Goal: Check status: Check status

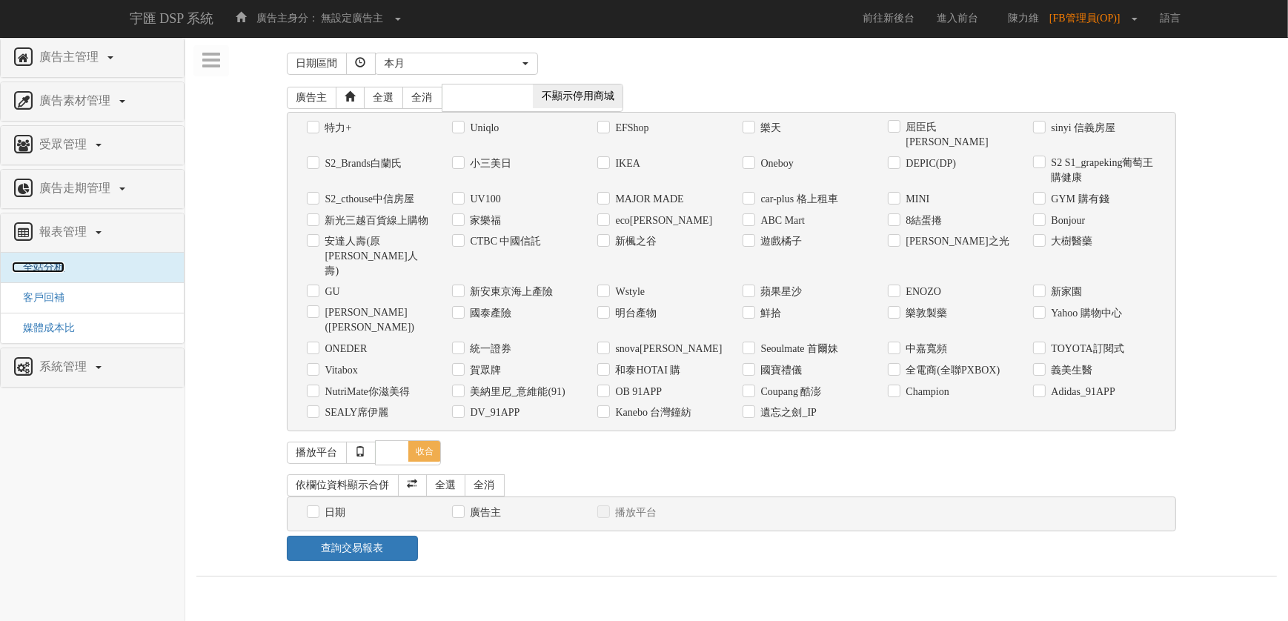
click at [62, 262] on span "全站分析" at bounding box center [38, 267] width 53 height 11
click at [647, 363] on label "和泰HOTAI 購" at bounding box center [646, 370] width 69 height 15
click at [607, 365] on input "和泰HOTAI 購" at bounding box center [602, 370] width 10 height 10
checkbox input "true"
click at [328, 505] on label "日期" at bounding box center [334, 512] width 24 height 15
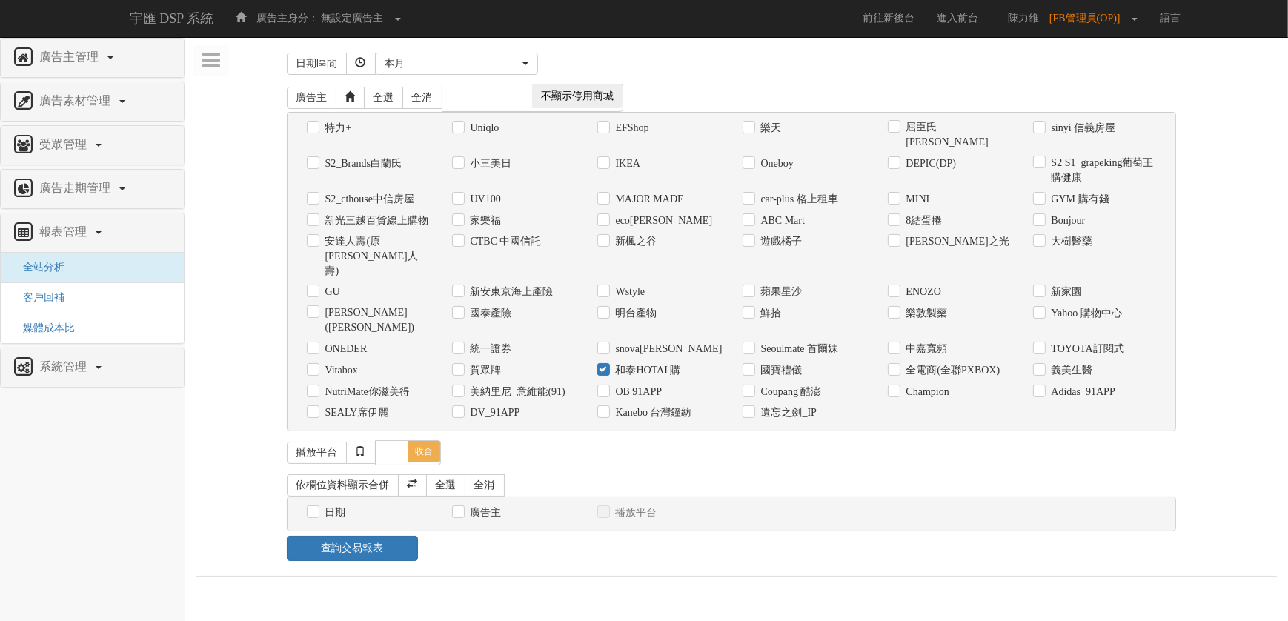
click at [316, 508] on input "日期" at bounding box center [312, 513] width 10 height 10
checkbox input "true"
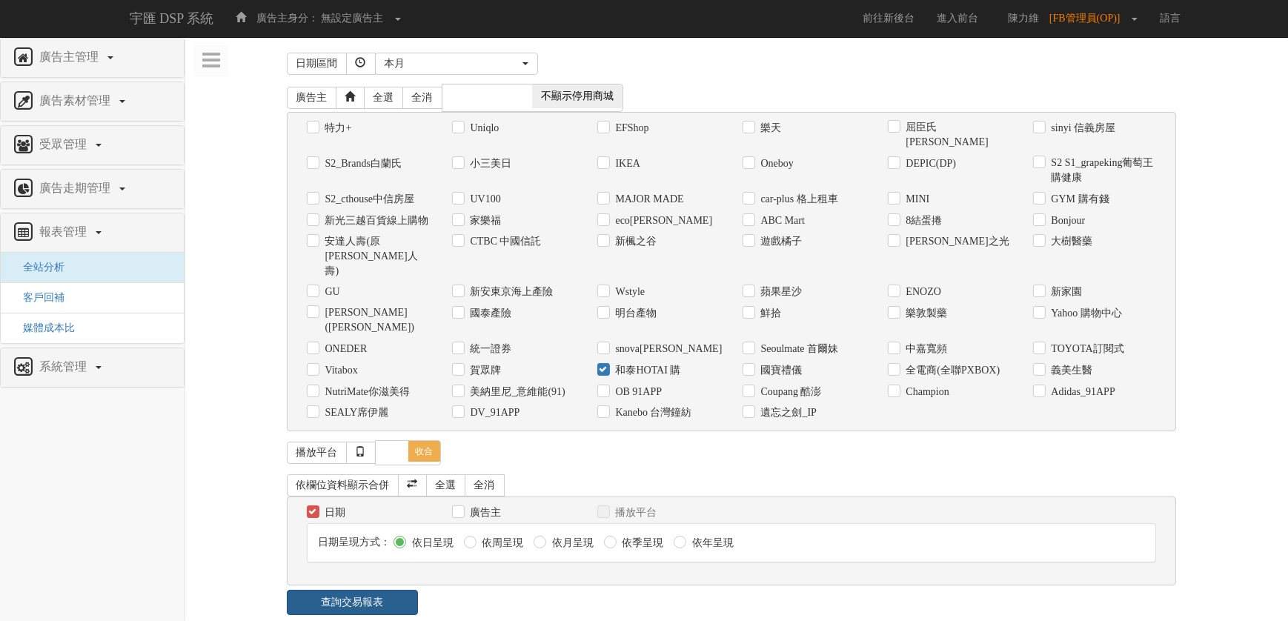
click at [397, 590] on link "查詢交易報表" at bounding box center [353, 602] width 132 height 25
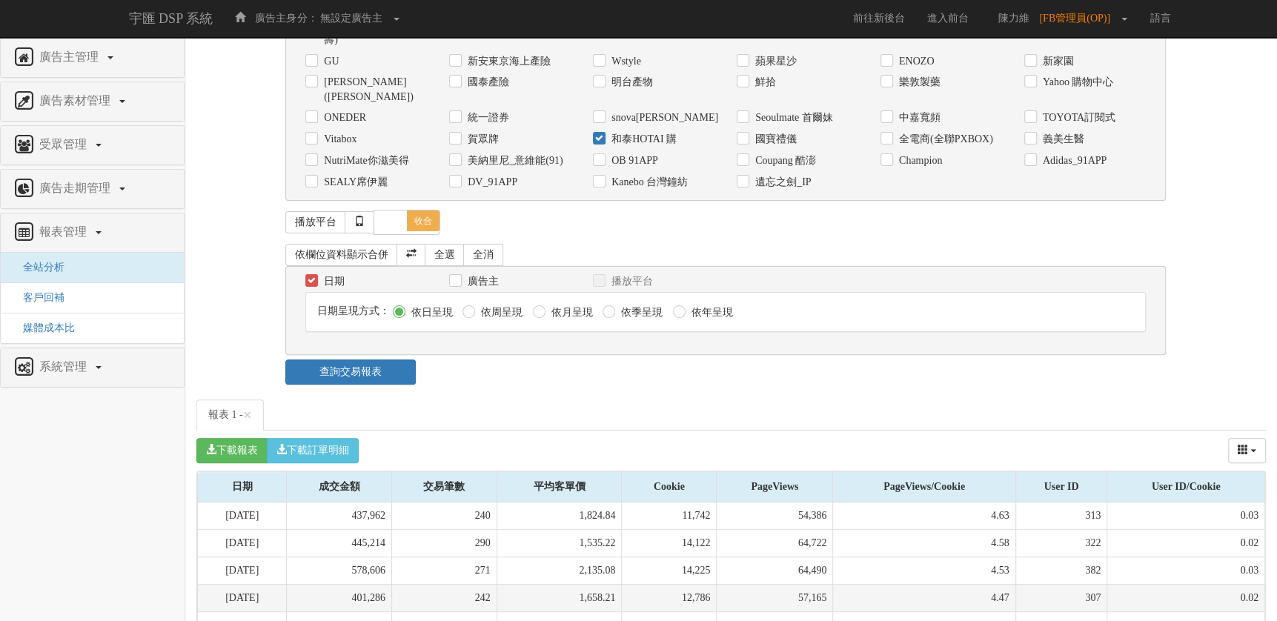
scroll to position [351, 0]
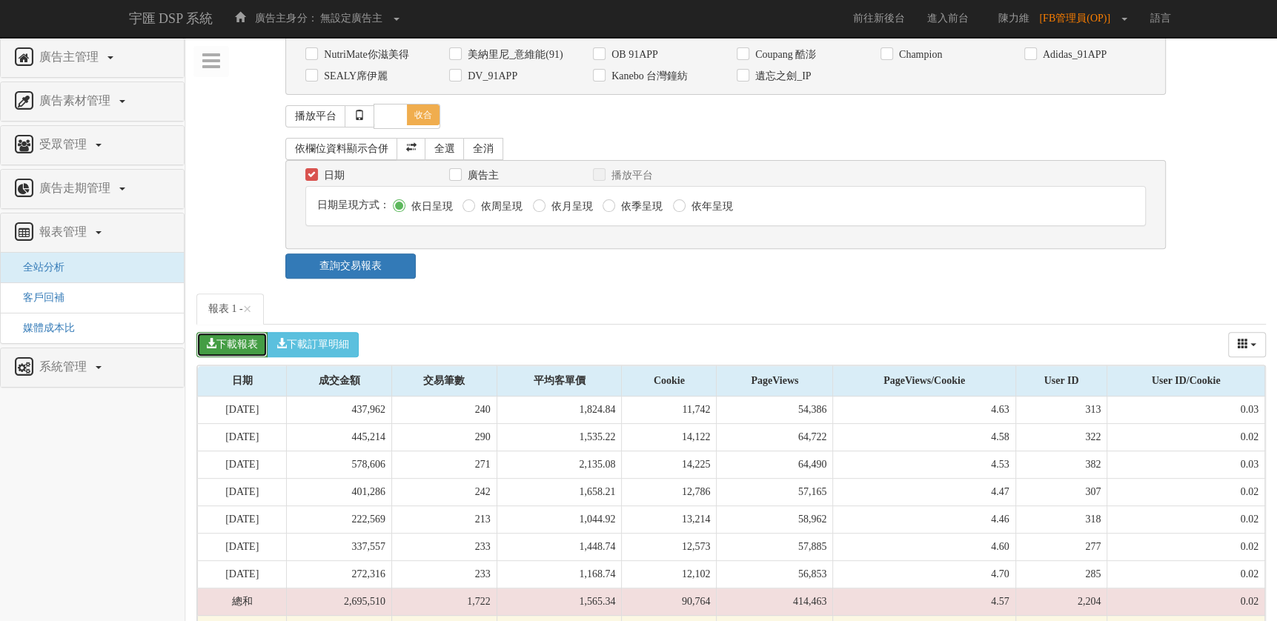
click at [261, 332] on button "下載報表" at bounding box center [231, 344] width 71 height 25
click at [467, 168] on label "廣告主" at bounding box center [481, 175] width 35 height 15
click at [459, 171] on input "廣告主" at bounding box center [454, 176] width 10 height 10
checkbox input "true"
click at [382, 253] on link "查詢交易報表" at bounding box center [350, 265] width 130 height 25
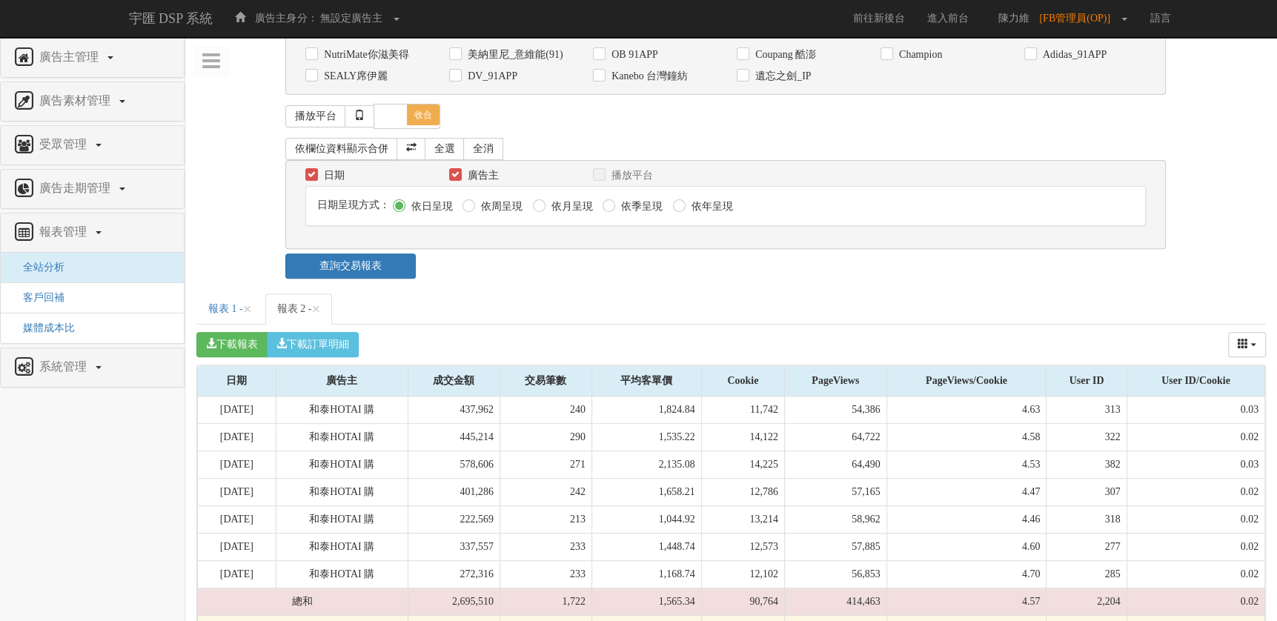
click at [775, 241] on div "日期區間 [DATE] 本[PERSON_NAME] 本月 上月 過去7天 過去14天 過去30天 指定日期 本月 開始日期 [DATE] 結束日期 [DAT…" at bounding box center [731, 170] width 1070 height 947
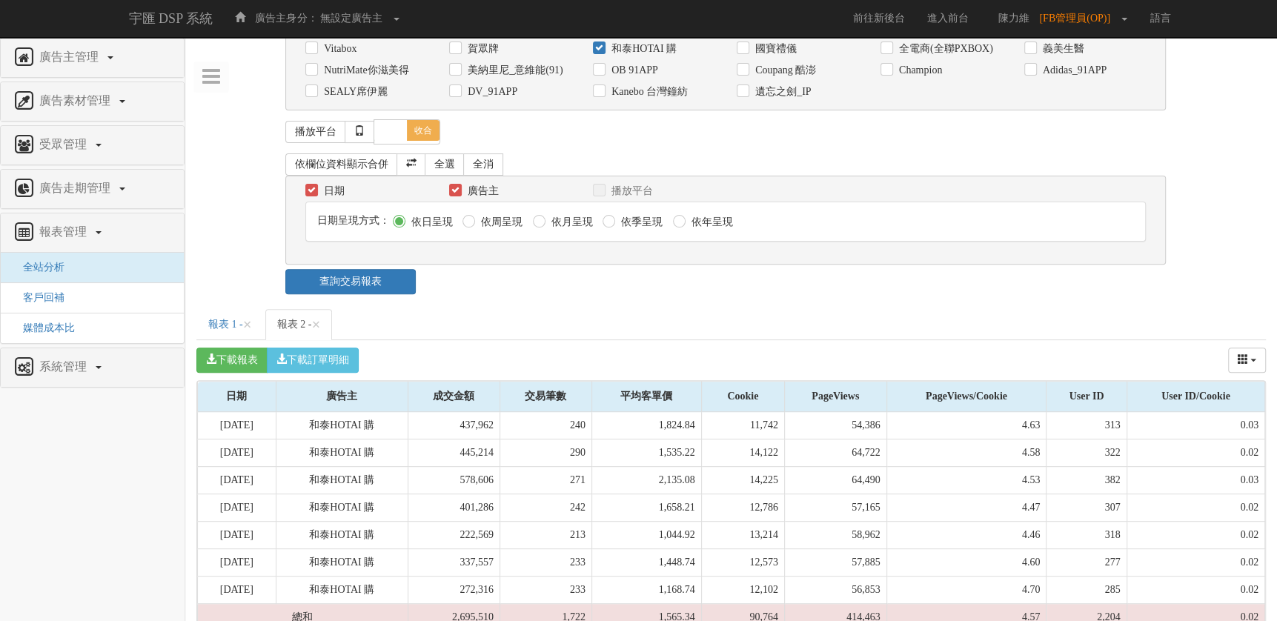
scroll to position [0, 0]
